Goal: Transaction & Acquisition: Register for event/course

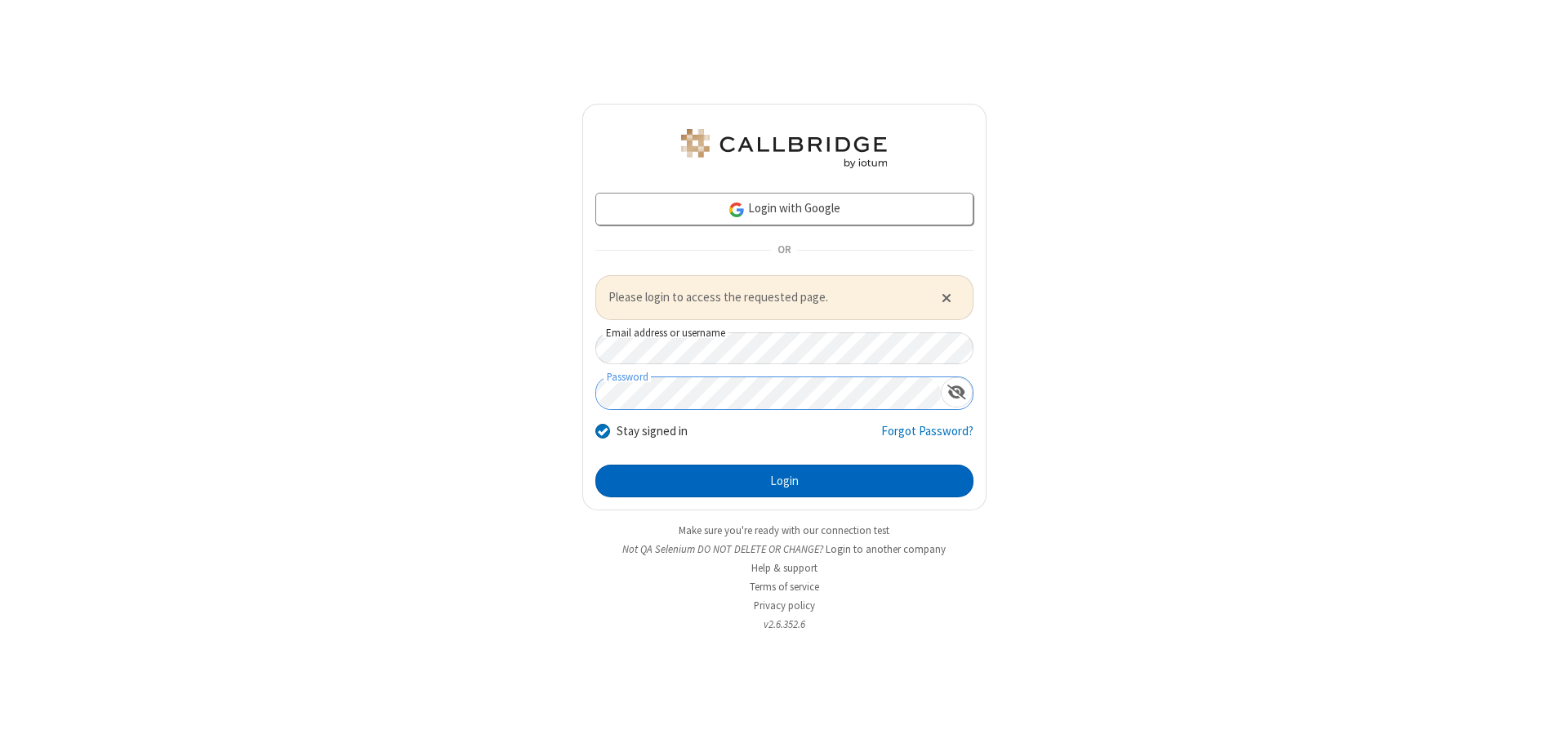
click at [784, 480] on button "Login" at bounding box center [784, 481] width 378 height 33
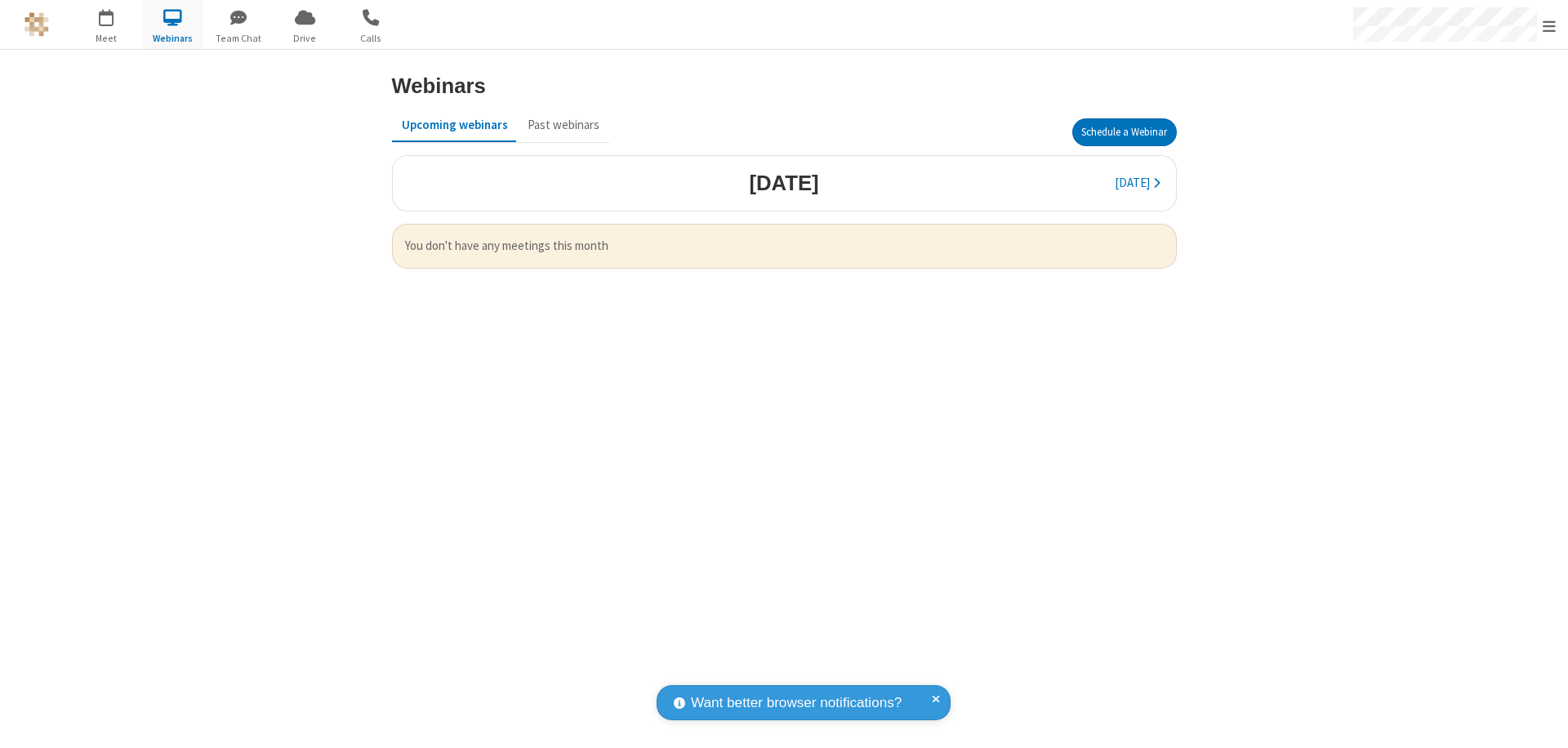
click at [1124, 132] on button "Schedule a Webinar" at bounding box center [1125, 132] width 105 height 28
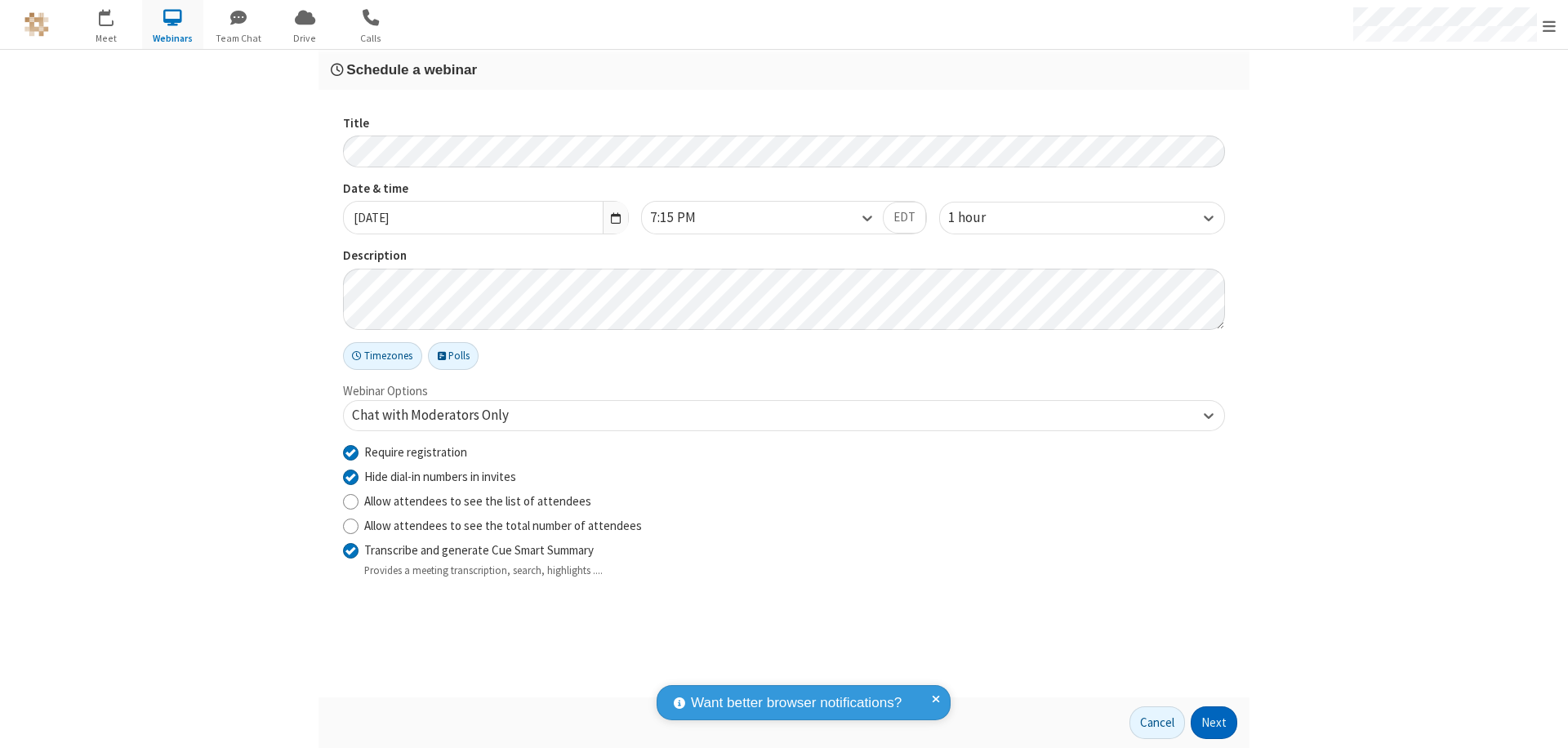
click at [1214, 723] on button "Next" at bounding box center [1214, 722] width 47 height 33
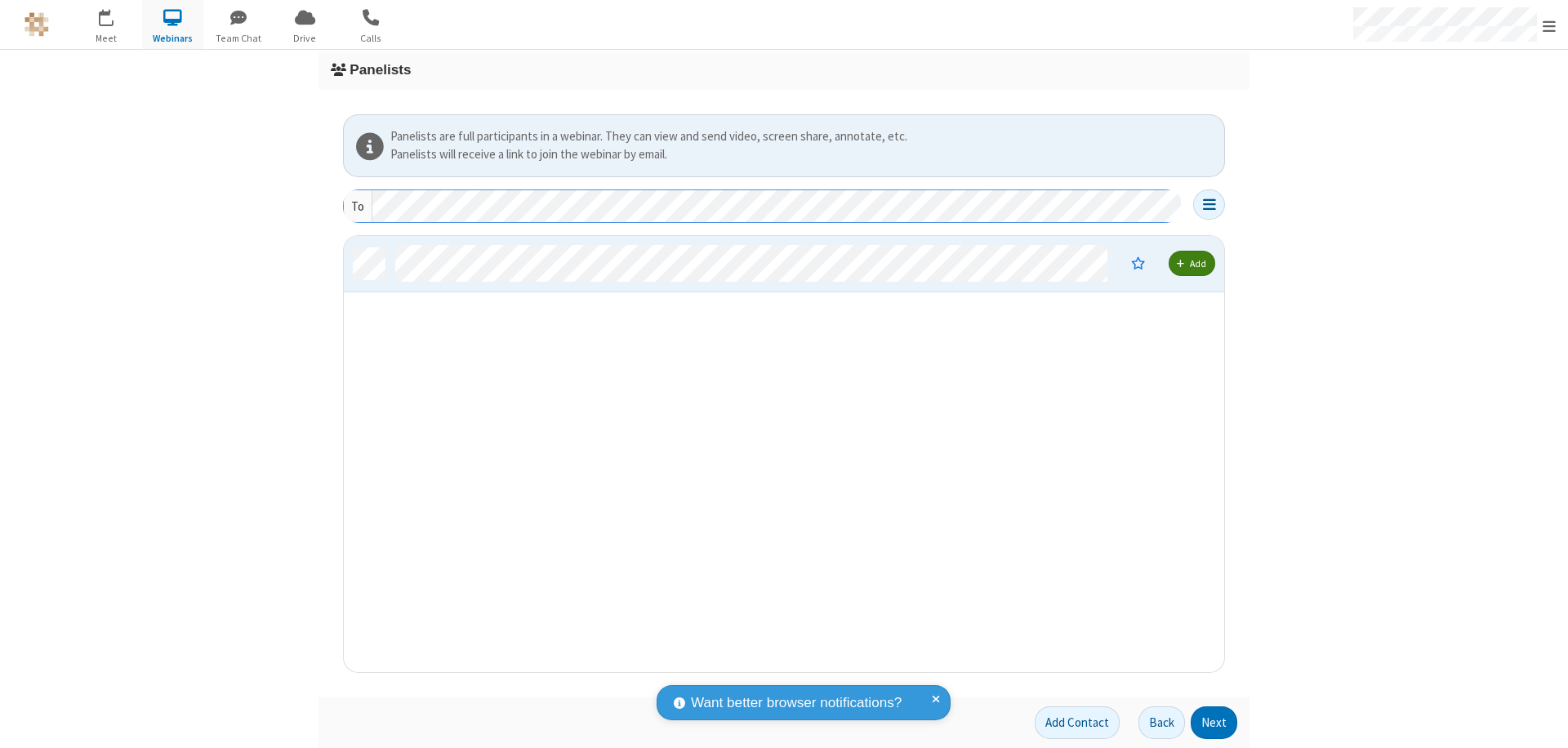
scroll to position [423, 869]
click at [1214, 723] on button "Next" at bounding box center [1214, 722] width 47 height 33
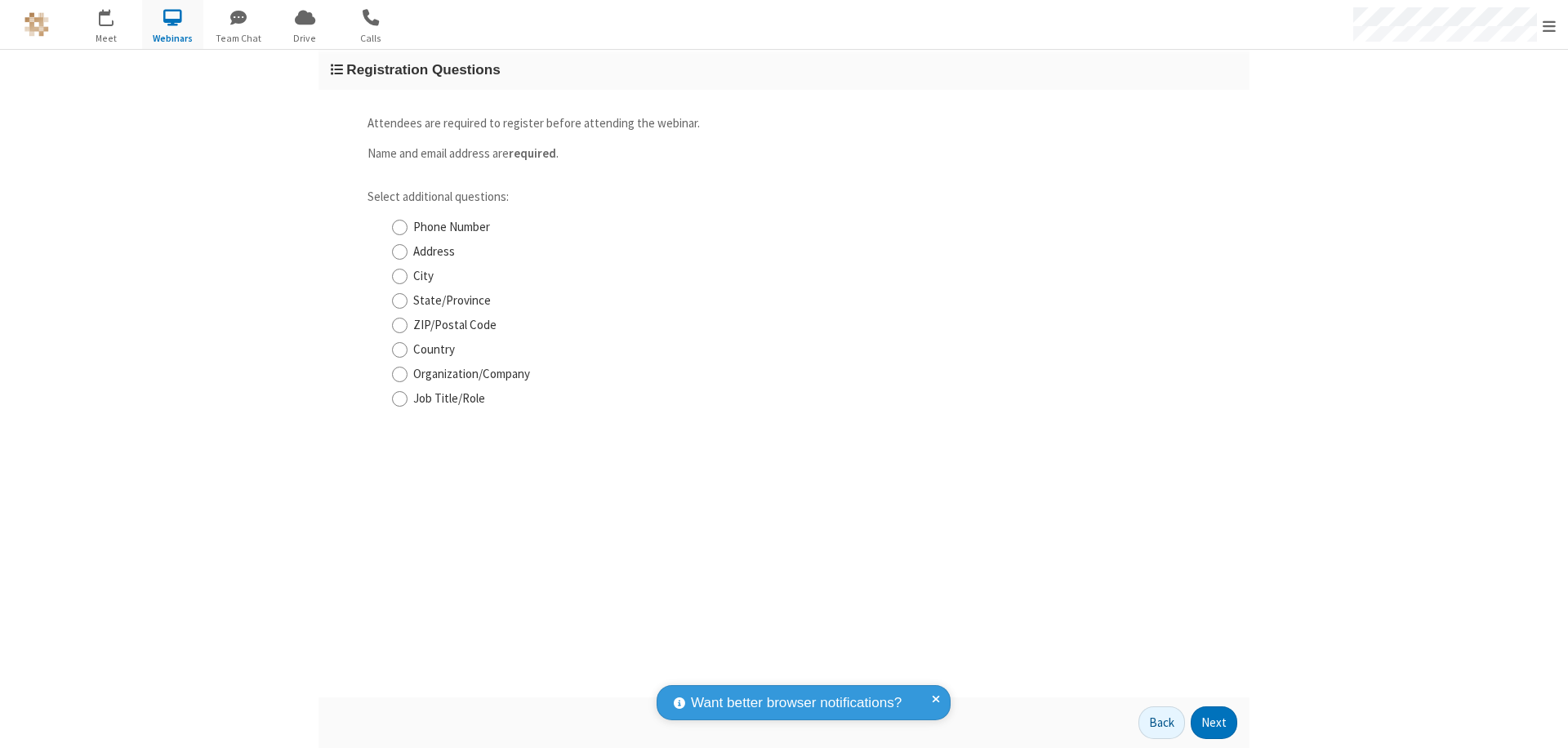
click at [399, 227] on input "Phone Number" at bounding box center [400, 227] width 15 height 17
checkbox input "true"
click at [1214, 723] on button "Next" at bounding box center [1214, 722] width 47 height 33
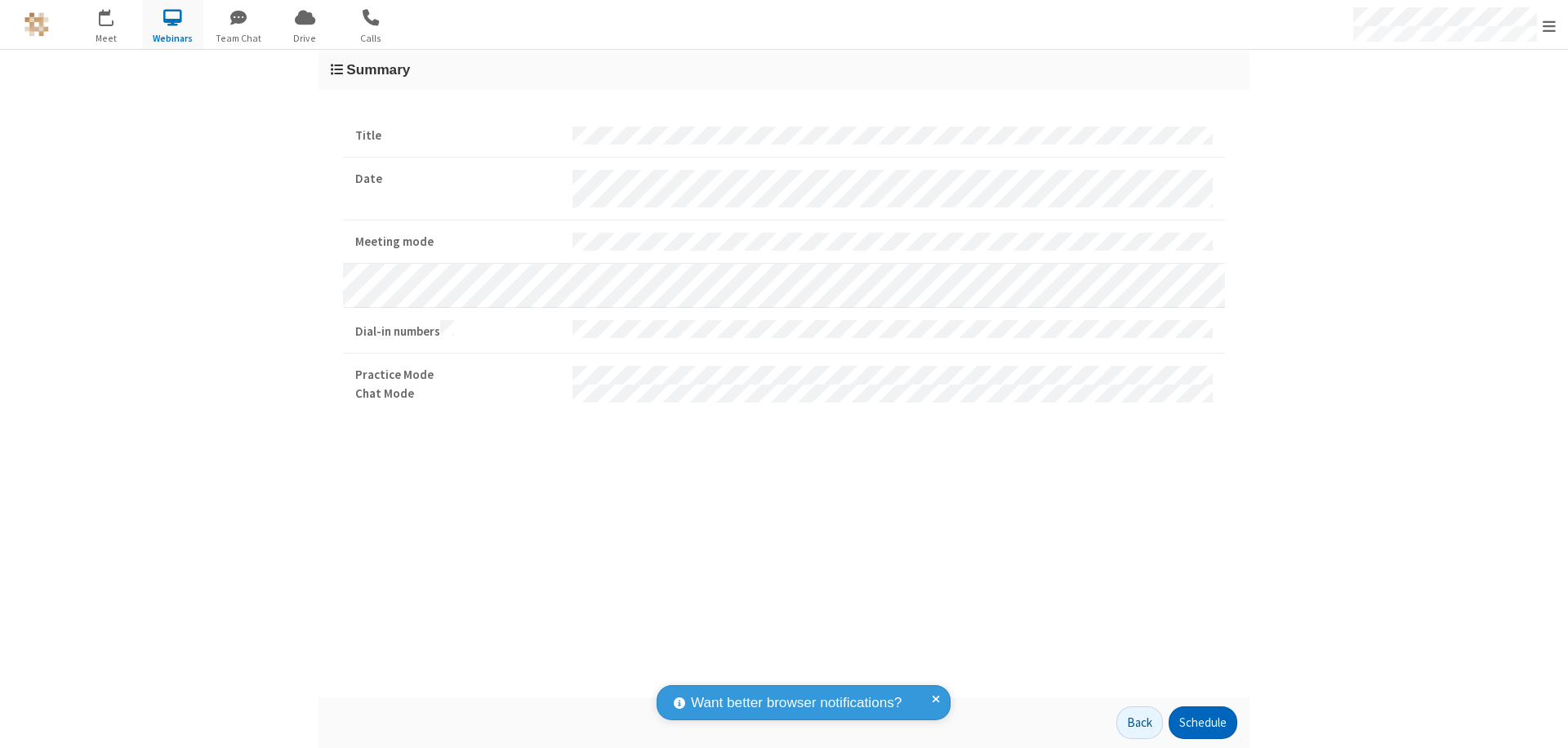
click at [1203, 723] on button "Schedule" at bounding box center [1203, 722] width 69 height 33
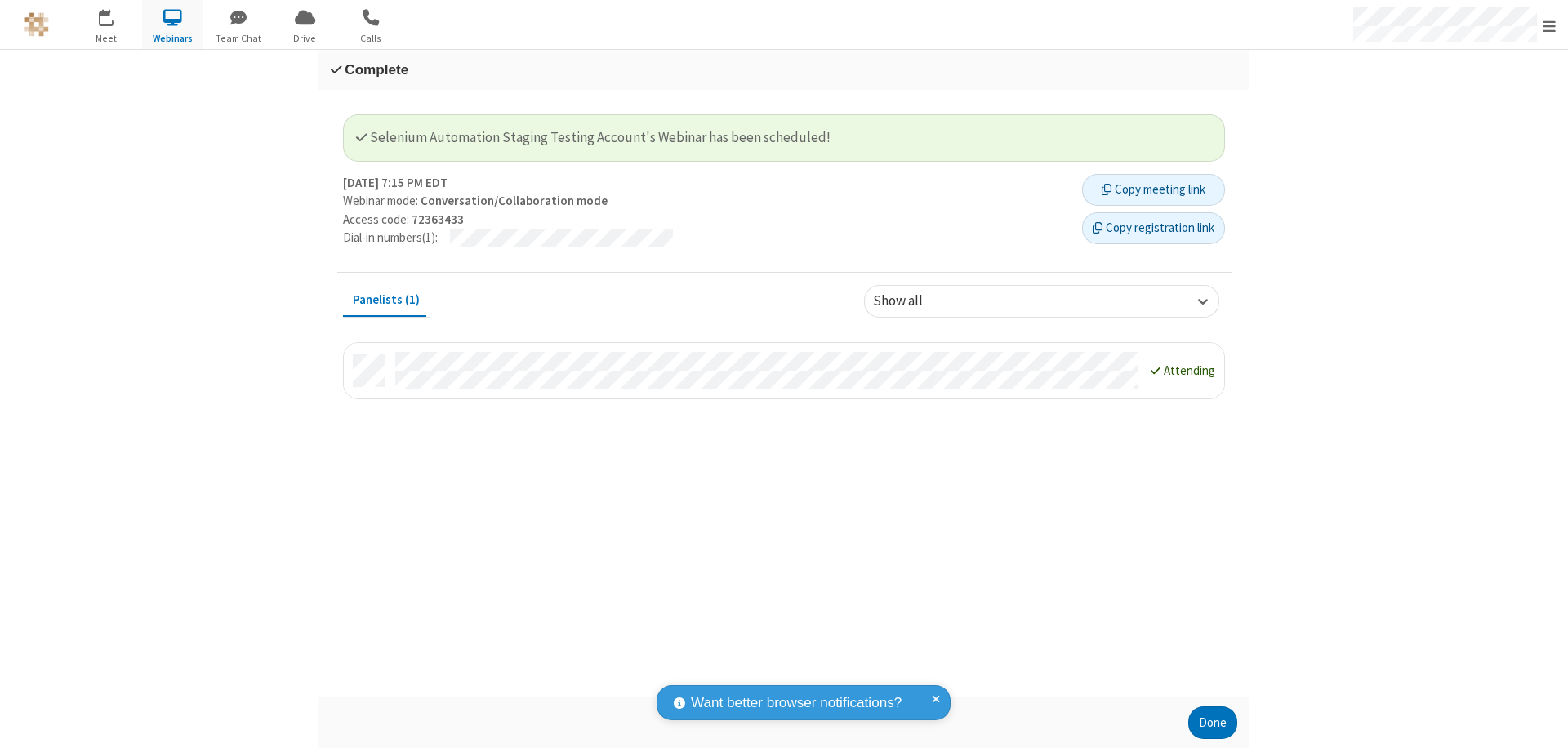
click at [1154, 227] on button "Copy registration link" at bounding box center [1154, 228] width 143 height 33
click at [1213, 723] on button "Done" at bounding box center [1213, 722] width 49 height 33
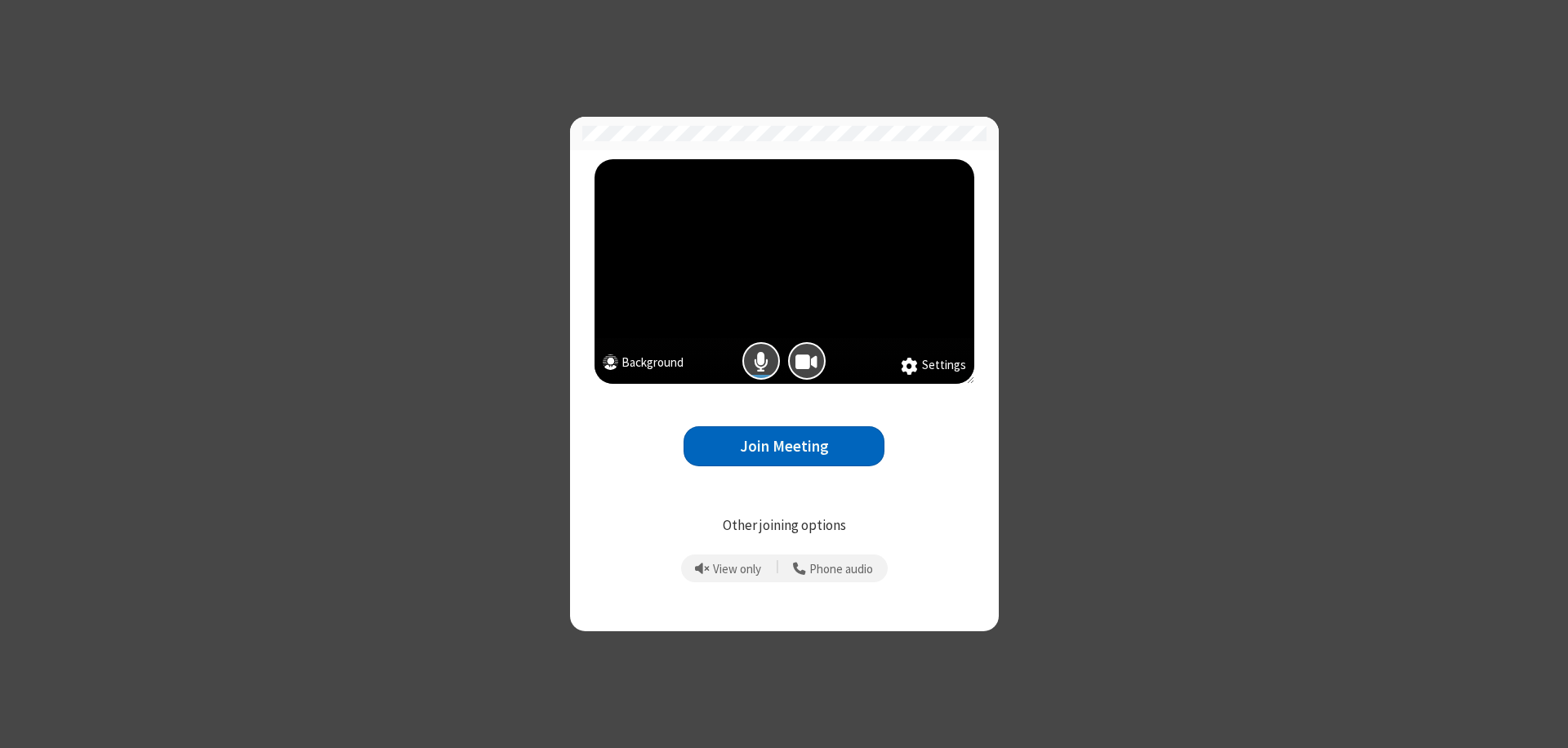
click at [784, 445] on button "Join Meeting" at bounding box center [784, 445] width 201 height 40
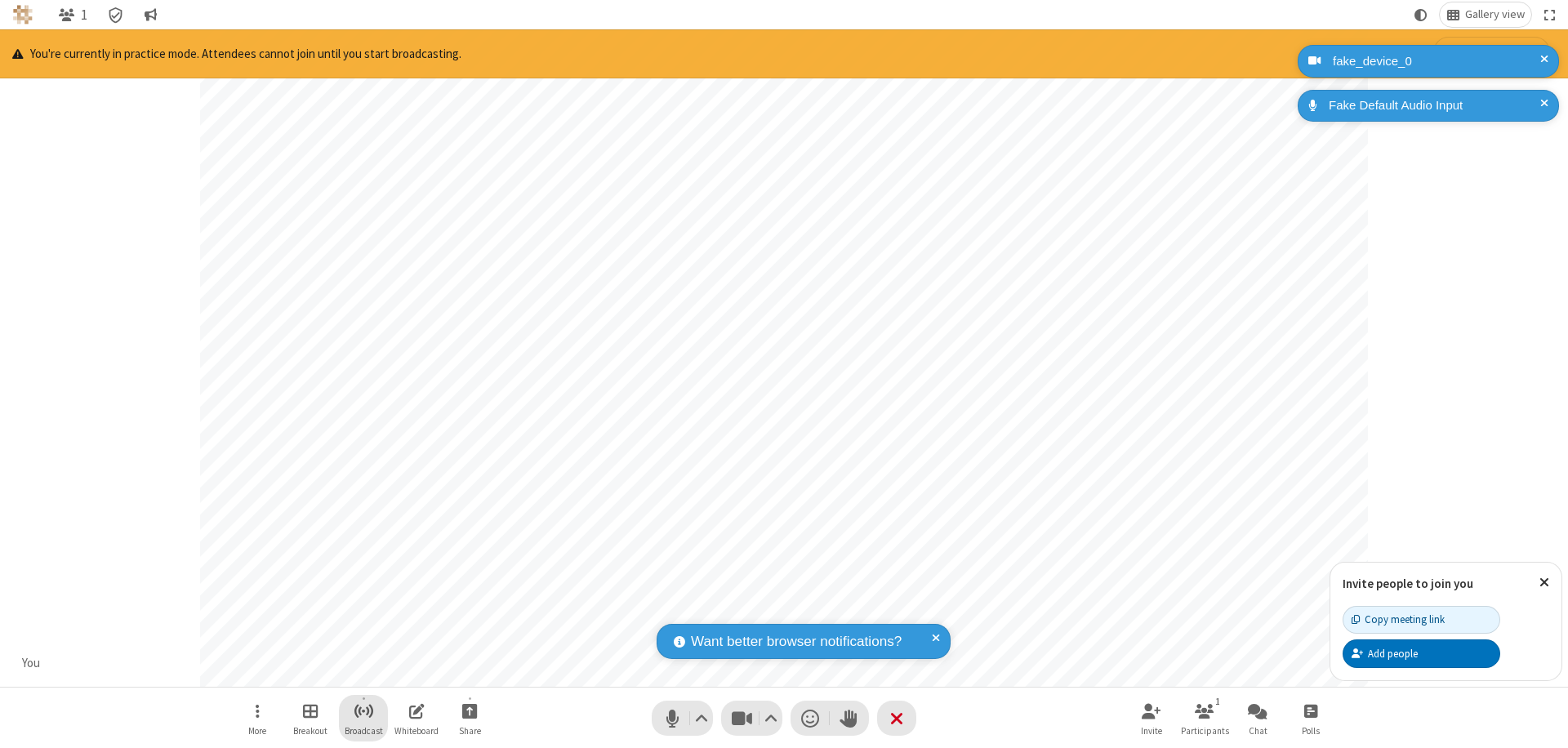
click at [363, 710] on span "Start broadcast" at bounding box center [364, 711] width 20 height 20
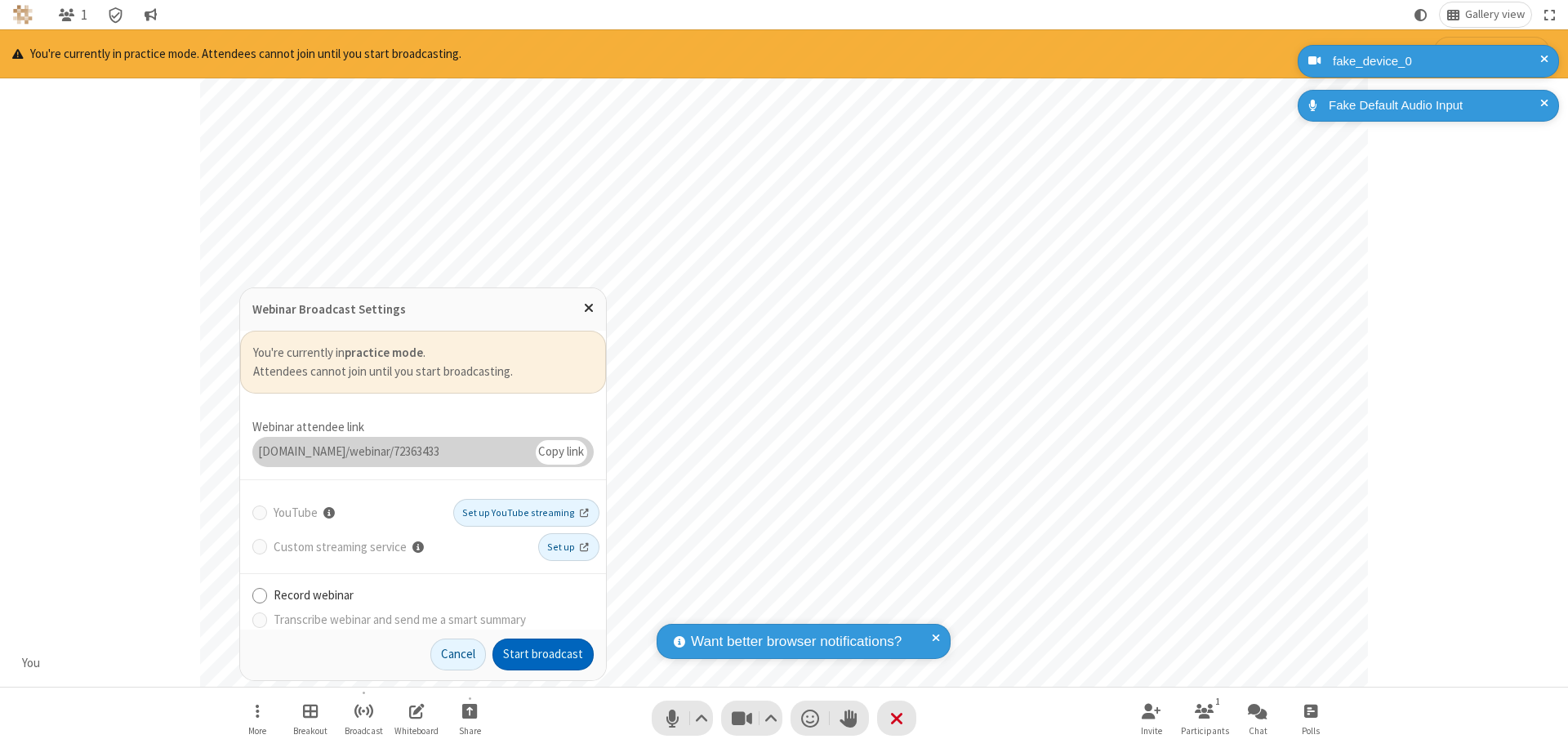
click at [543, 654] on button "Start broadcast" at bounding box center [543, 654] width 101 height 33
